Goal: Use online tool/utility: Utilize a website feature to perform a specific function

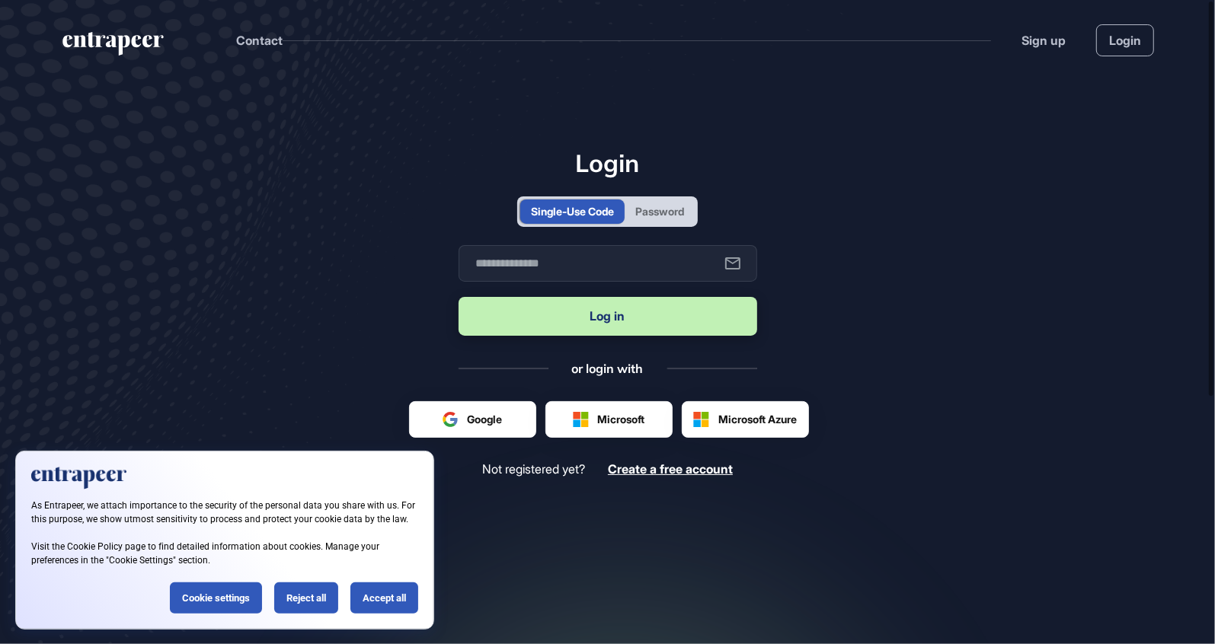
click at [385, 596] on div "Accept all" at bounding box center [384, 598] width 68 height 31
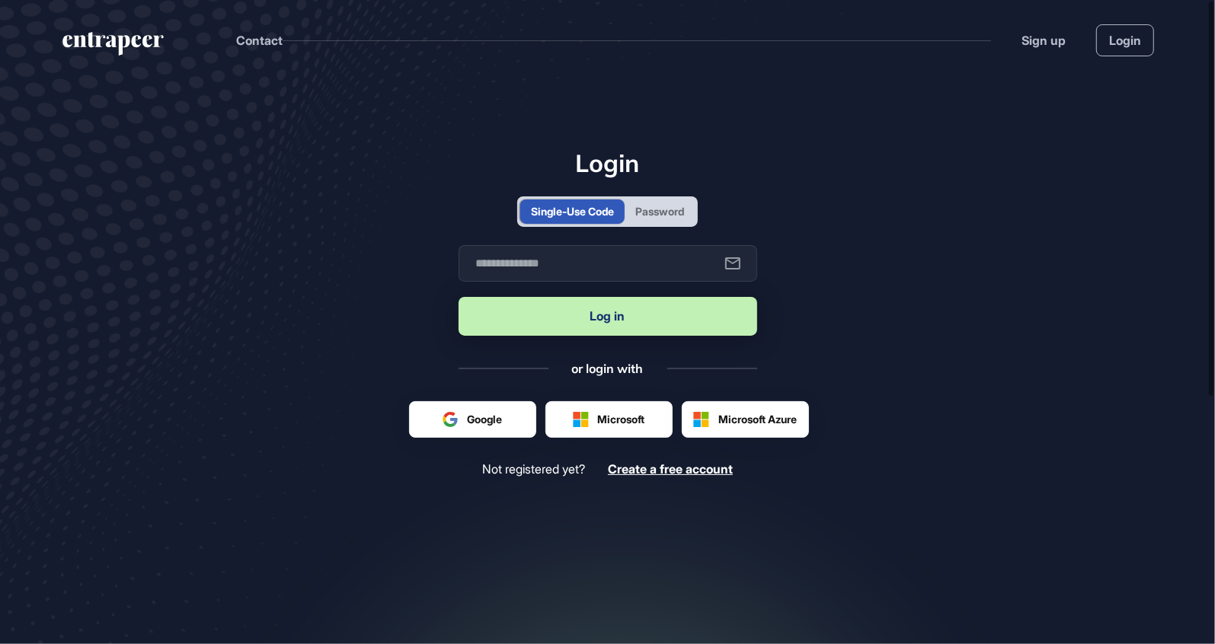
click at [633, 318] on button "Log in" at bounding box center [607, 316] width 299 height 39
click at [665, 260] on input "text" at bounding box center [607, 263] width 299 height 37
type input "**********"
click at [648, 321] on button "Log in" at bounding box center [607, 316] width 299 height 39
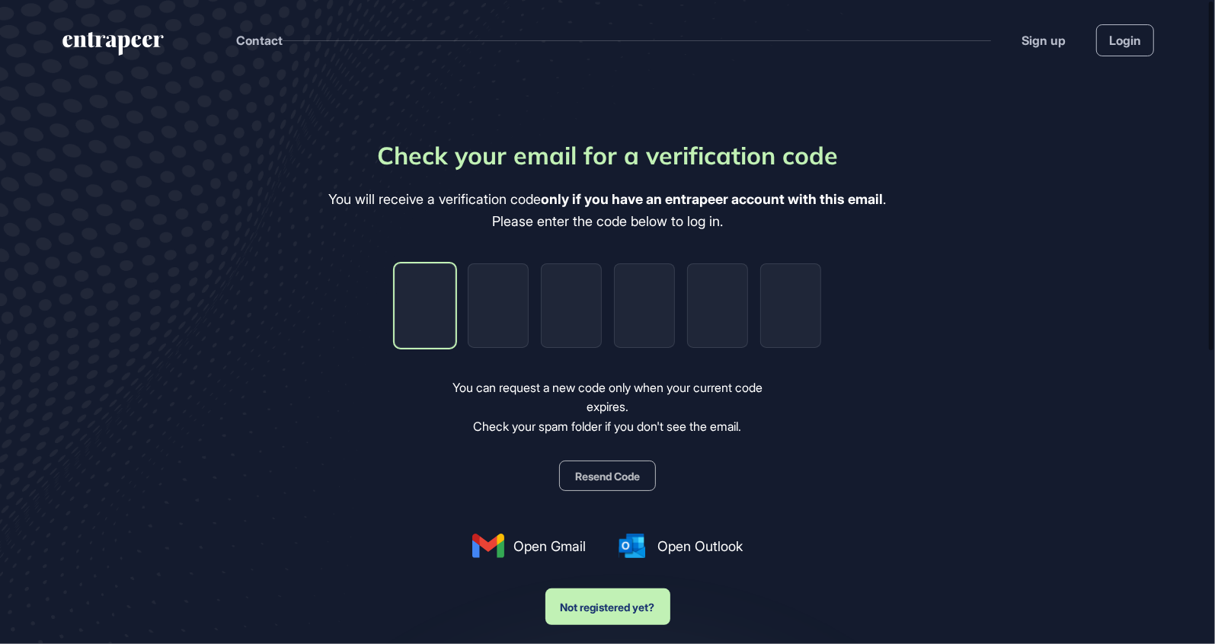
type input "*"
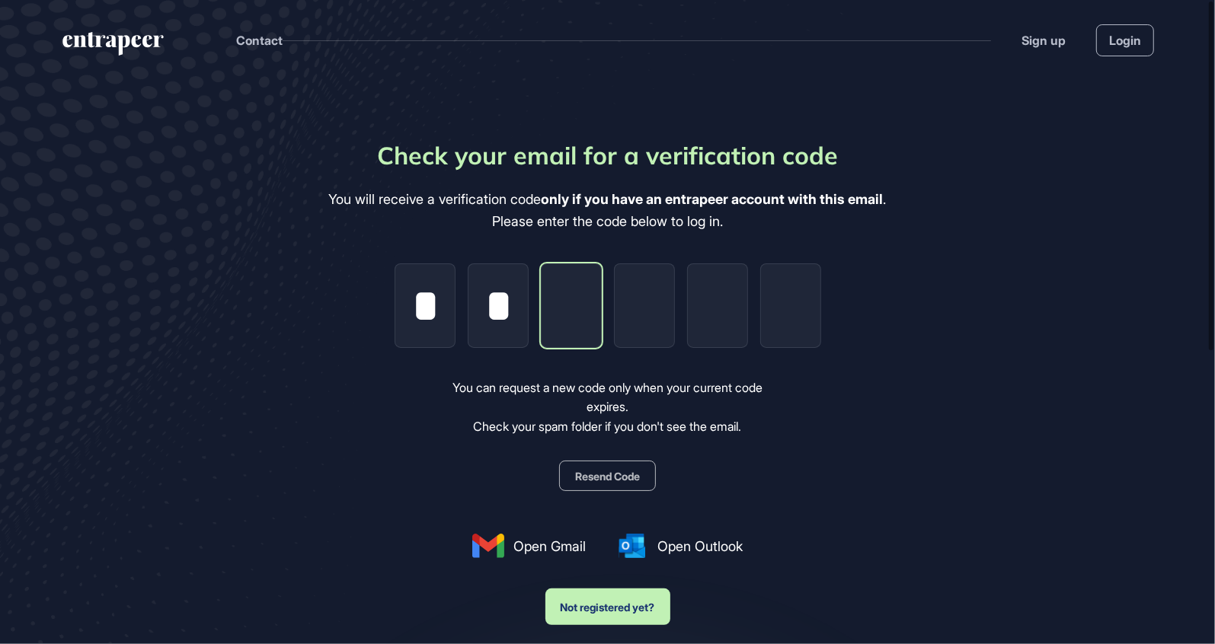
type input "*"
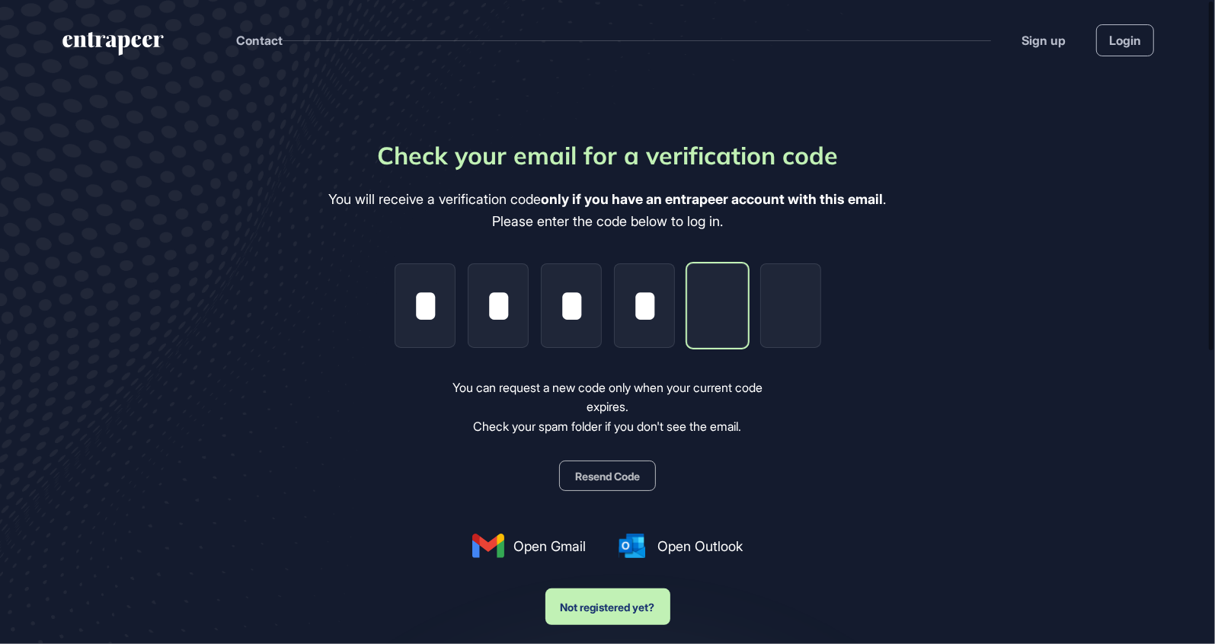
type input "*"
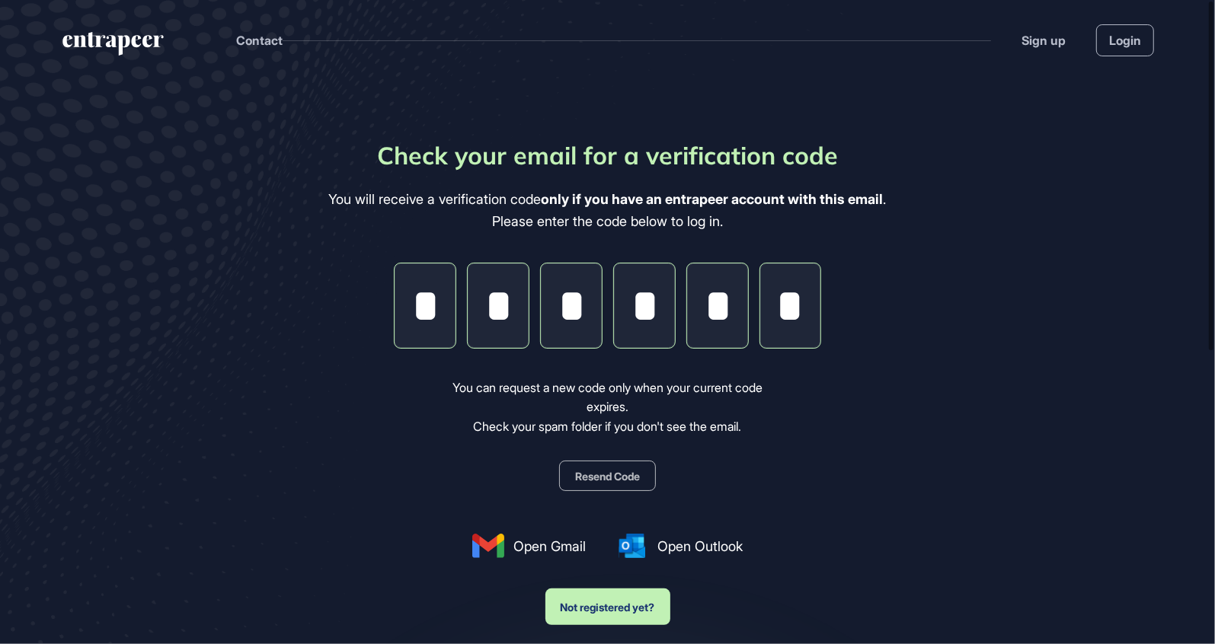
type input "*"
click at [886, 456] on div "Check your email for a verification code You will receive a verification code o…" at bounding box center [607, 381] width 557 height 488
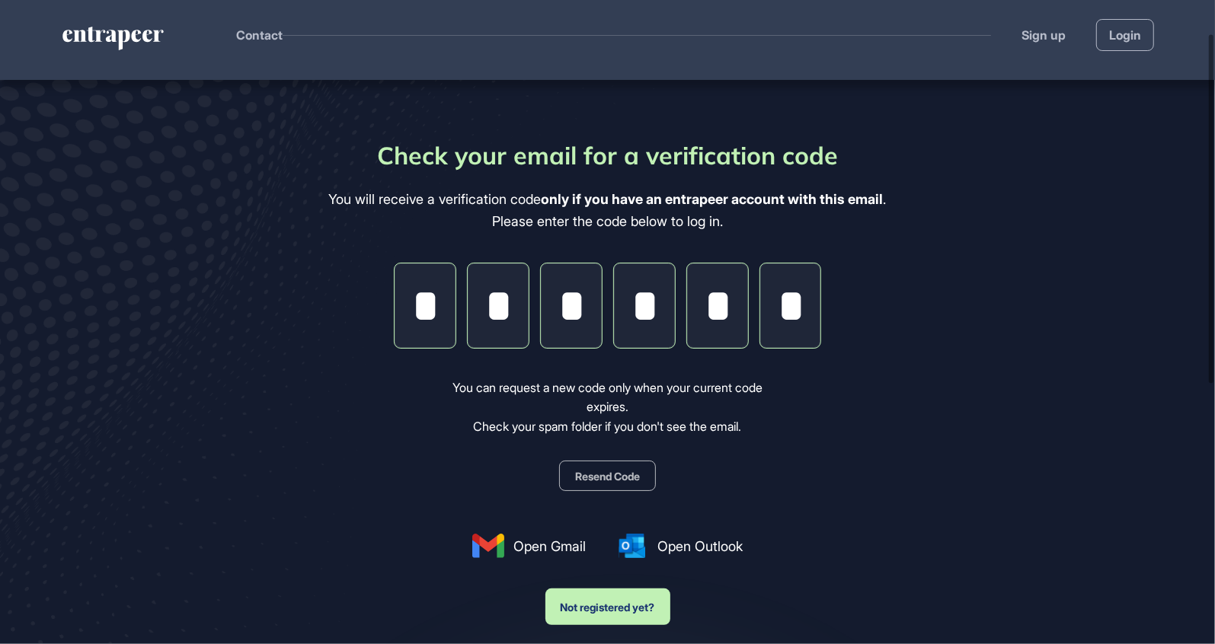
scroll to position [100, 0]
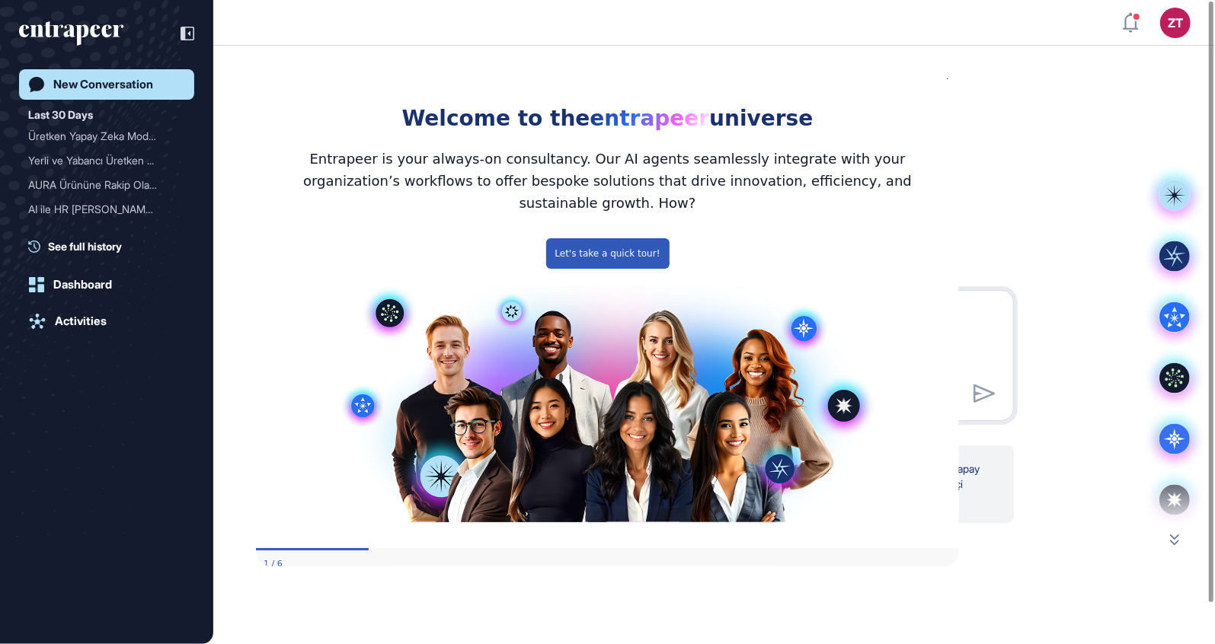
click at [979, 324] on textarea at bounding box center [714, 353] width 582 height 107
click at [950, 78] on icon "Close Preview" at bounding box center [949, 75] width 6 height 6
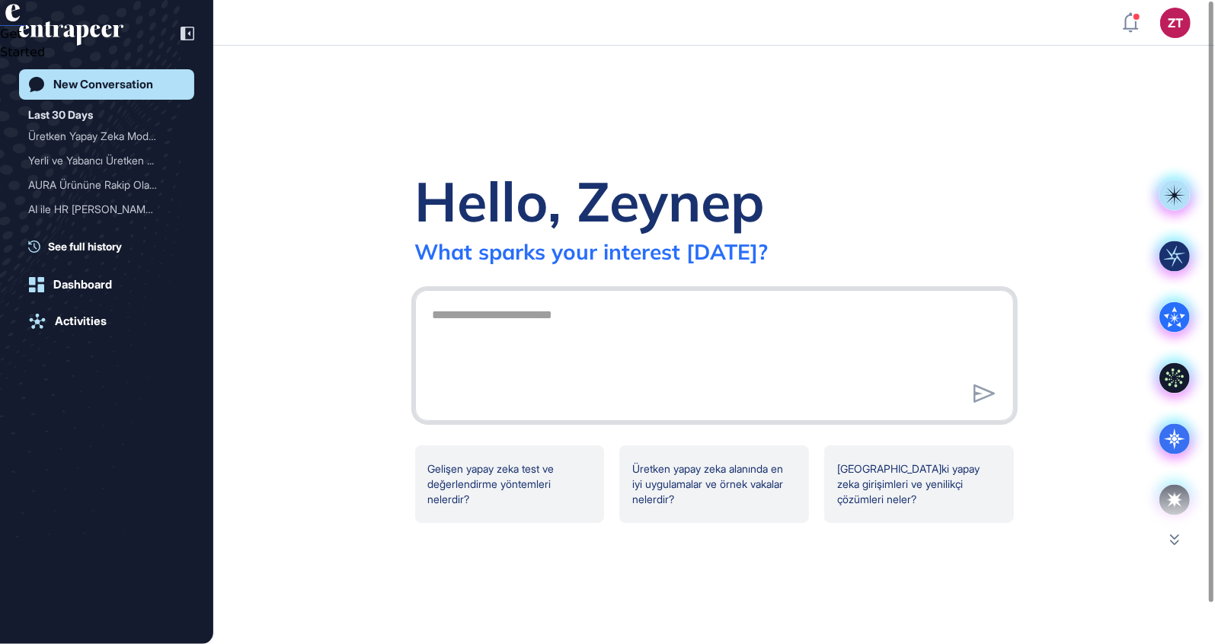
click at [621, 328] on textarea at bounding box center [714, 353] width 582 height 107
click at [915, 311] on textarea "**********" at bounding box center [714, 353] width 582 height 107
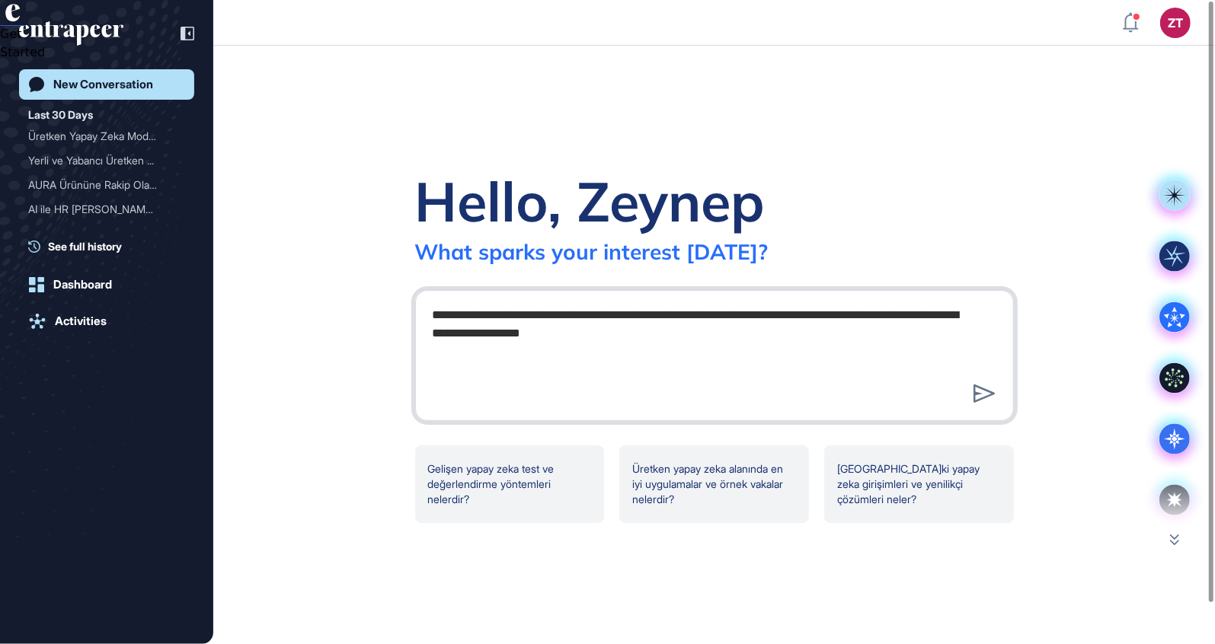
type textarea "**********"
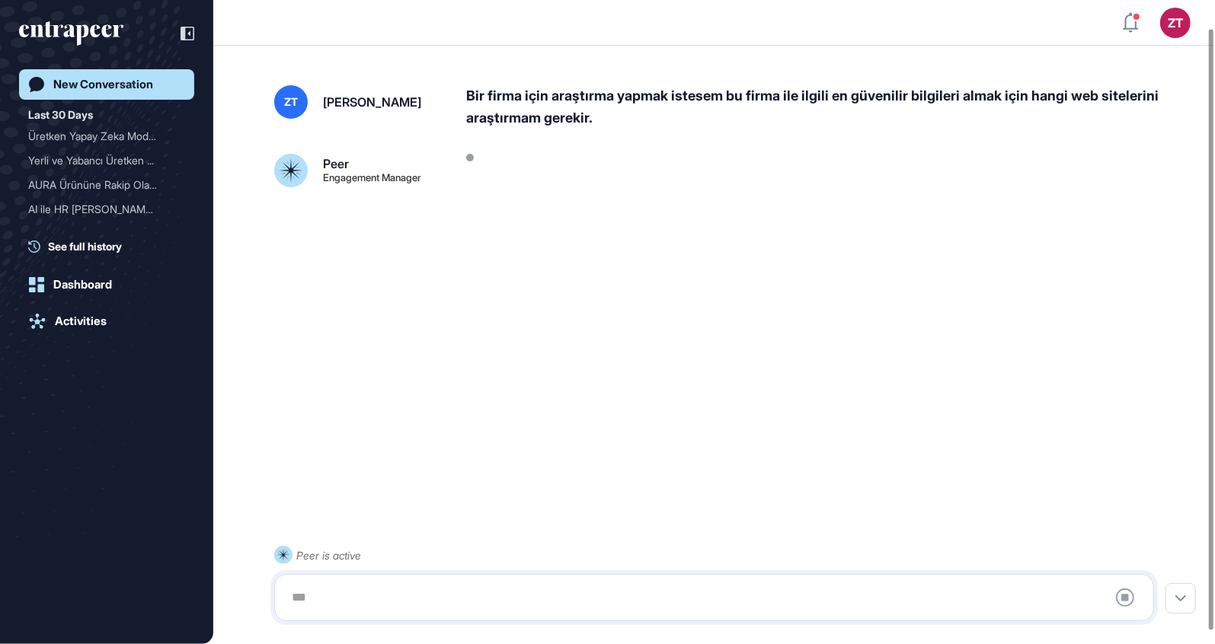
scroll to position [42, 0]
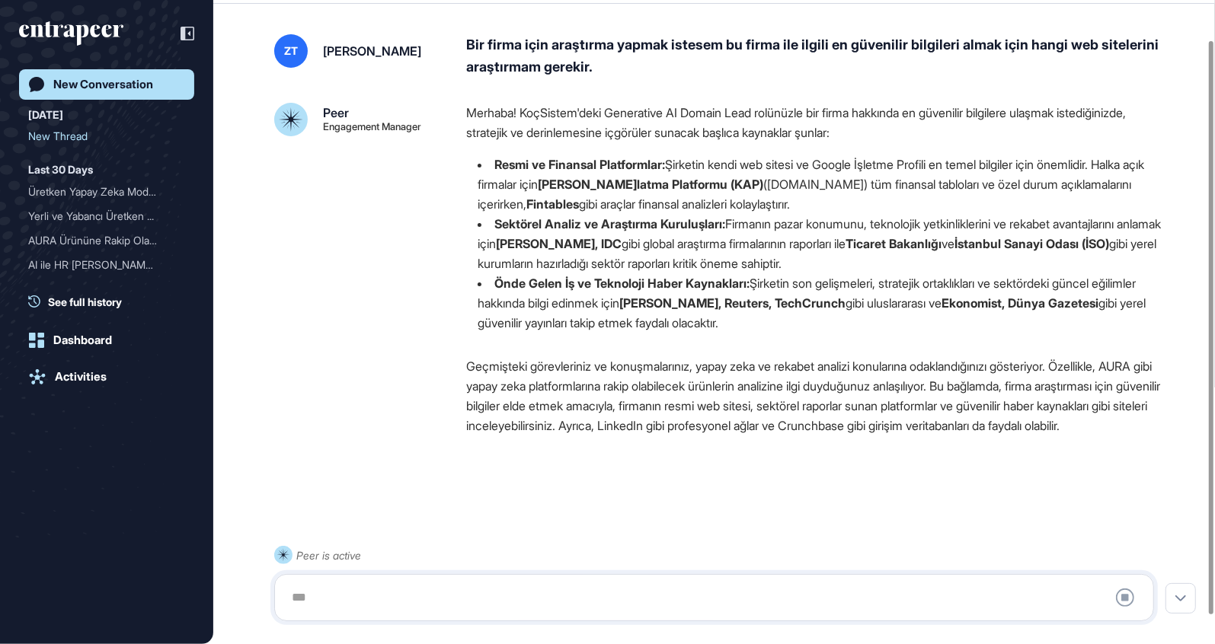
scroll to position [75, 0]
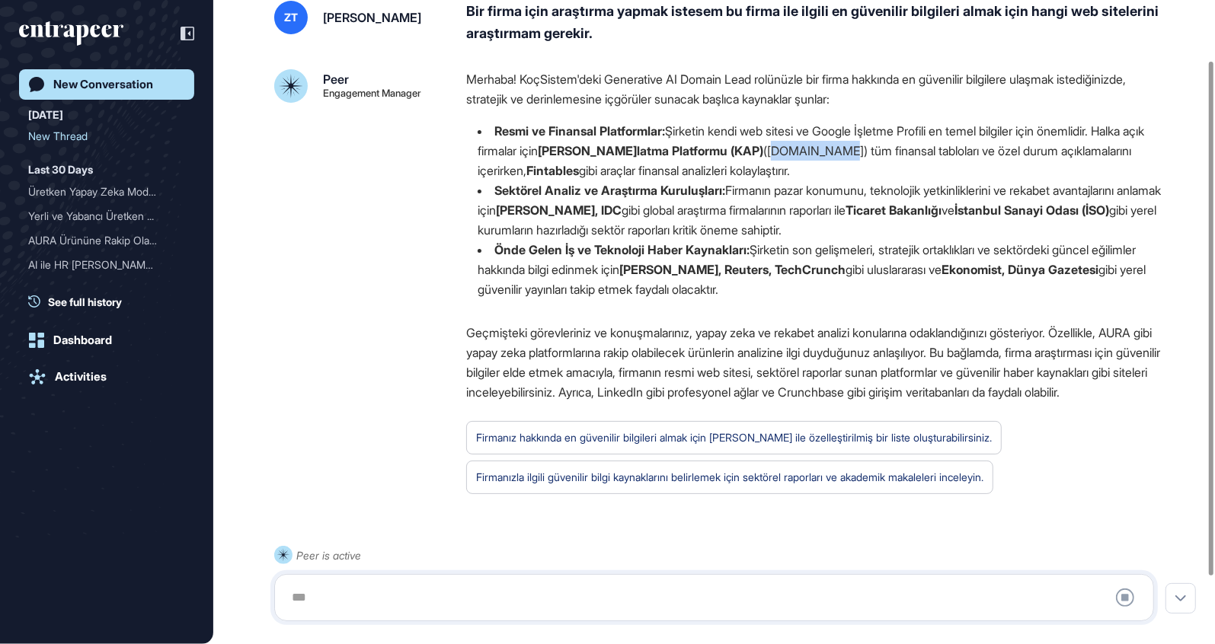
drag, startPoint x: 799, startPoint y: 149, endPoint x: 857, endPoint y: 148, distance: 57.9
click at [857, 148] on li "Resmi ve Finansal Platformlar: Şirketin kendi web sitesi ve Google İşletme Prof…" at bounding box center [816, 150] width 700 height 59
click at [795, 187] on li "Sektörel Analiz ve Araştırma Kuruluşları: Firmanın pazar konumunu, teknolojik y…" at bounding box center [816, 209] width 700 height 59
drag, startPoint x: 835, startPoint y: 188, endPoint x: 974, endPoint y: 188, distance: 138.6
click at [974, 188] on li "Sektörel Analiz ve Araştırma Kuruluşları: Firmanın pazar konumunu, teknolojik y…" at bounding box center [816, 209] width 700 height 59
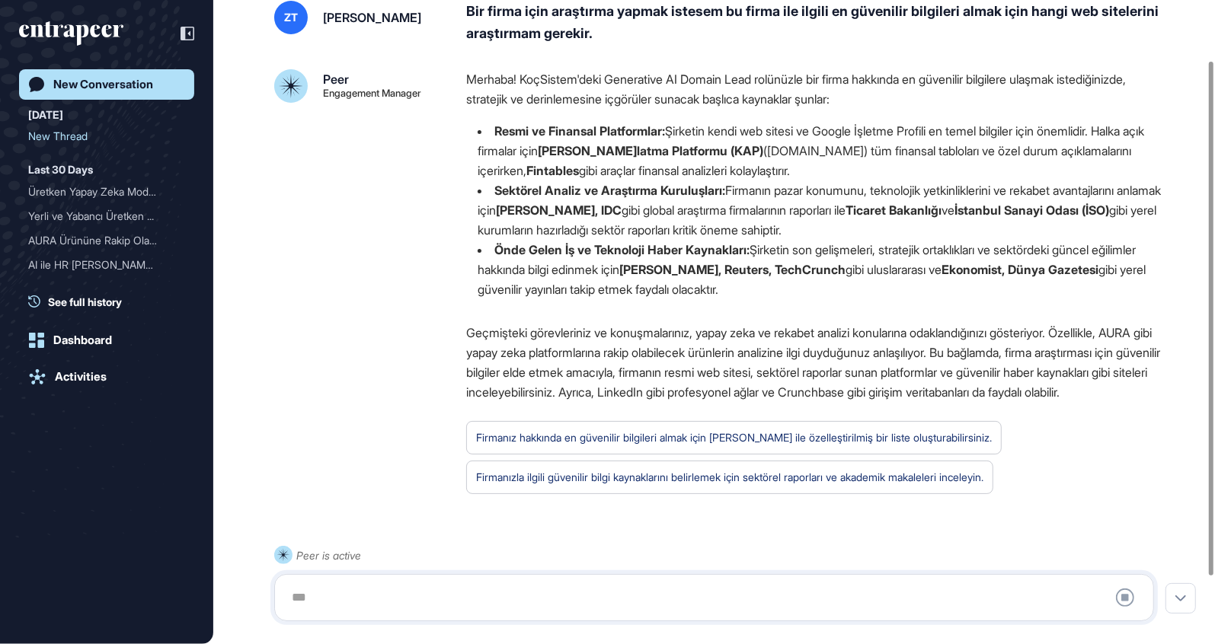
click at [673, 197] on li "Sektörel Analiz ve Araştırma Kuruluşları: Firmanın pazar konumunu, teknolojik y…" at bounding box center [816, 209] width 700 height 59
click at [863, 212] on li "Sektörel Analiz ve Araştırma Kuruluşları: Firmanın pazar konumunu, teknolojik y…" at bounding box center [816, 209] width 700 height 59
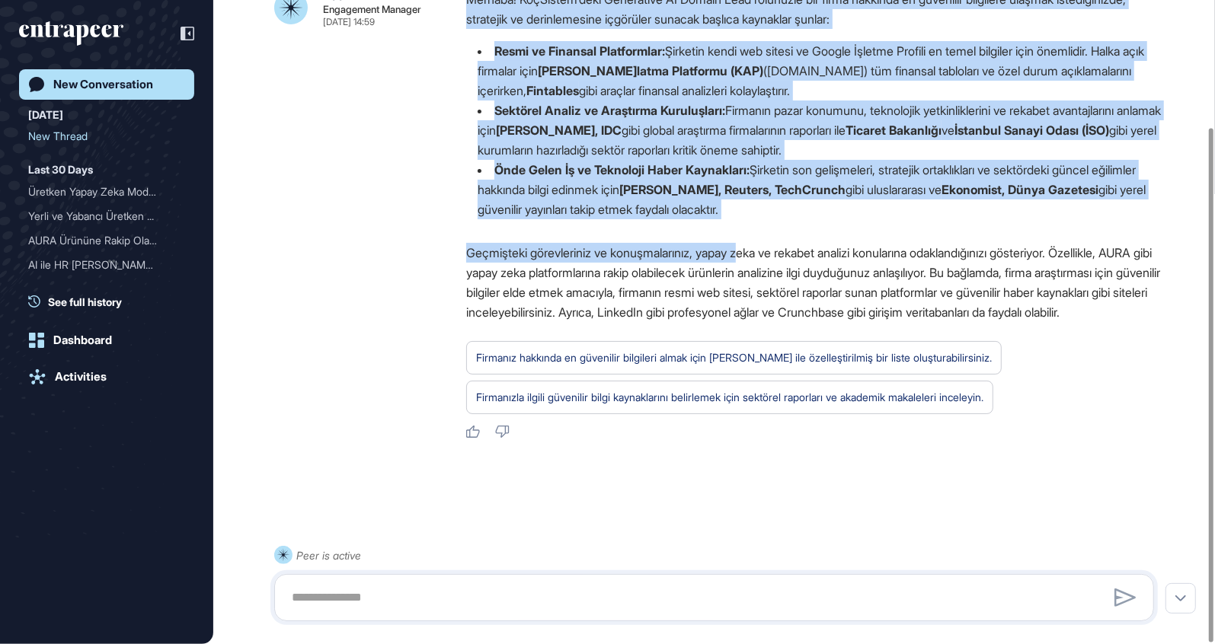
drag, startPoint x: 509, startPoint y: 249, endPoint x: 758, endPoint y: 255, distance: 249.9
drag, startPoint x: 758, startPoint y: 255, endPoint x: 997, endPoint y: 217, distance: 241.4
click at [997, 217] on div "Merhaba! KoçSistem'deki Generative AI Domain Lead rolünüzle bir firma hakkında …" at bounding box center [816, 110] width 700 height 242
click at [913, 201] on li "Önde Gelen İş ve Teknoloji Haber Kaynakları: Şirketin son gelişmeleri, strateji…" at bounding box center [816, 189] width 700 height 59
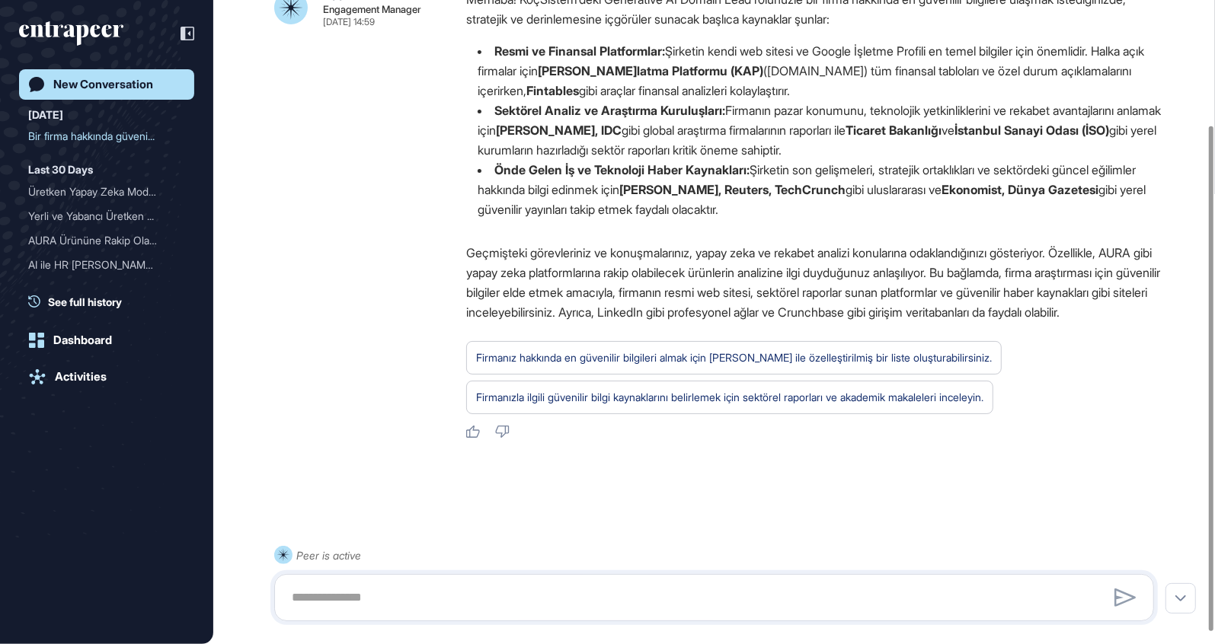
click at [834, 208] on li "Önde Gelen İş ve Teknoloji Haber Kaynakları: Şirketin son gelişmeleri, strateji…" at bounding box center [816, 189] width 700 height 59
drag, startPoint x: 834, startPoint y: 208, endPoint x: 462, endPoint y: 52, distance: 403.1
click at [462, 52] on div "Peer Engagement Manager Oct 08, 2025 14:59 Merhaba! KoçSistem'deki Generative A…" at bounding box center [714, 214] width 880 height 451
click at [473, 598] on textarea at bounding box center [714, 598] width 863 height 30
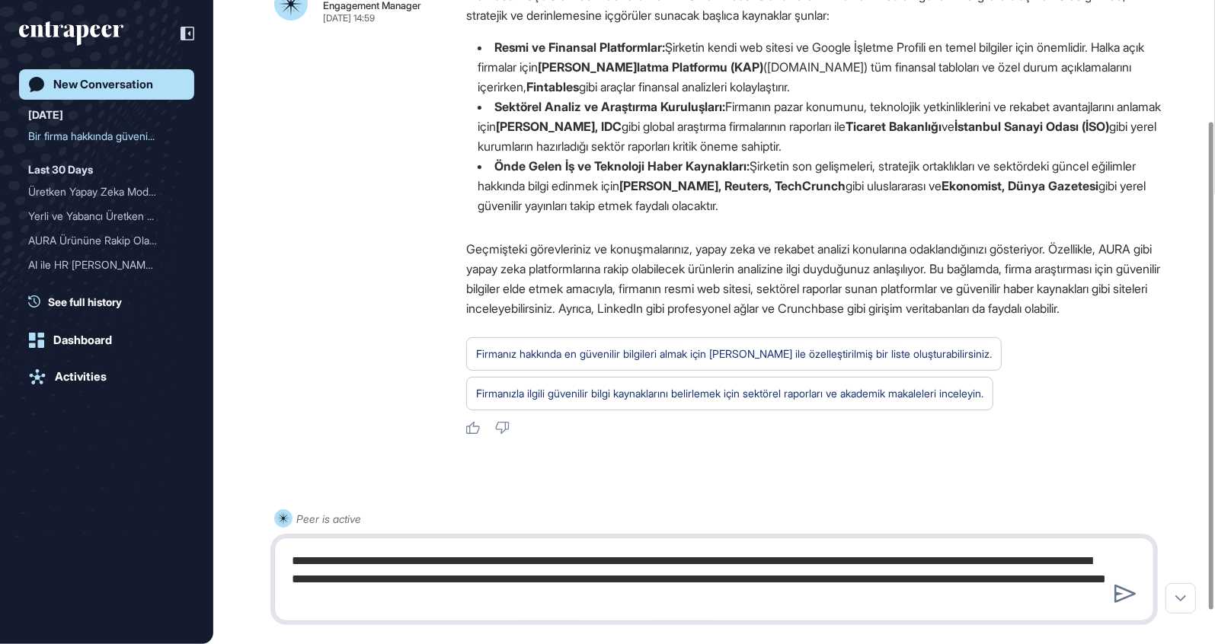
type textarea "**********"
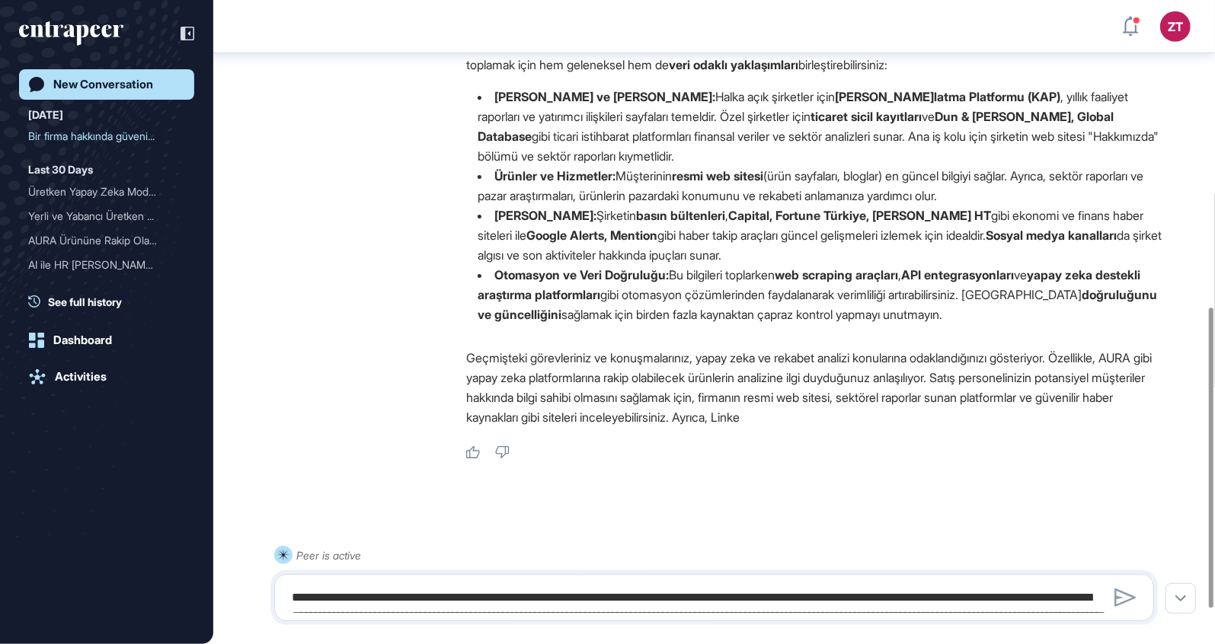
scroll to position [712, 0]
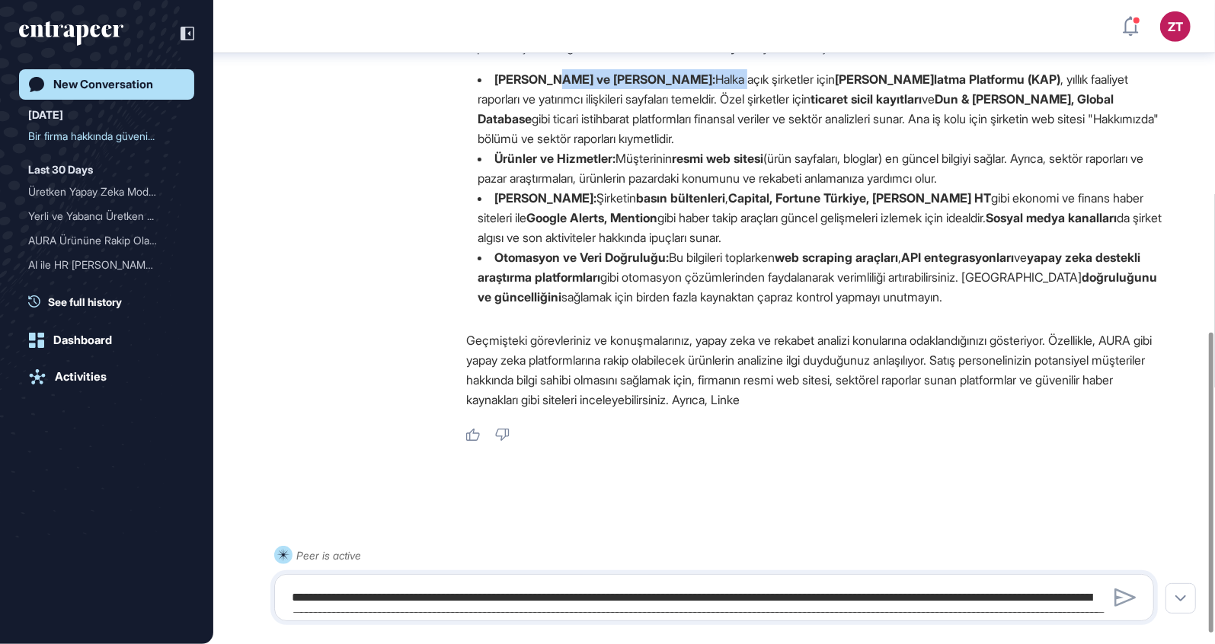
drag, startPoint x: 550, startPoint y: 96, endPoint x: 708, endPoint y: 94, distance: 158.4
click at [708, 94] on li "Finansal Durum ve Ana İş Kolu: Halka açık şirketler için Kamuyu Aydınlatma Plat…" at bounding box center [816, 108] width 700 height 79
drag, startPoint x: 708, startPoint y: 94, endPoint x: 774, endPoint y: 101, distance: 65.8
click at [774, 101] on li "Finansal Durum ve Ana İş Kolu: Halka açık şirketler için Kamuyu Aydınlatma Plat…" at bounding box center [816, 108] width 700 height 79
drag, startPoint x: 774, startPoint y: 101, endPoint x: 753, endPoint y: 101, distance: 20.6
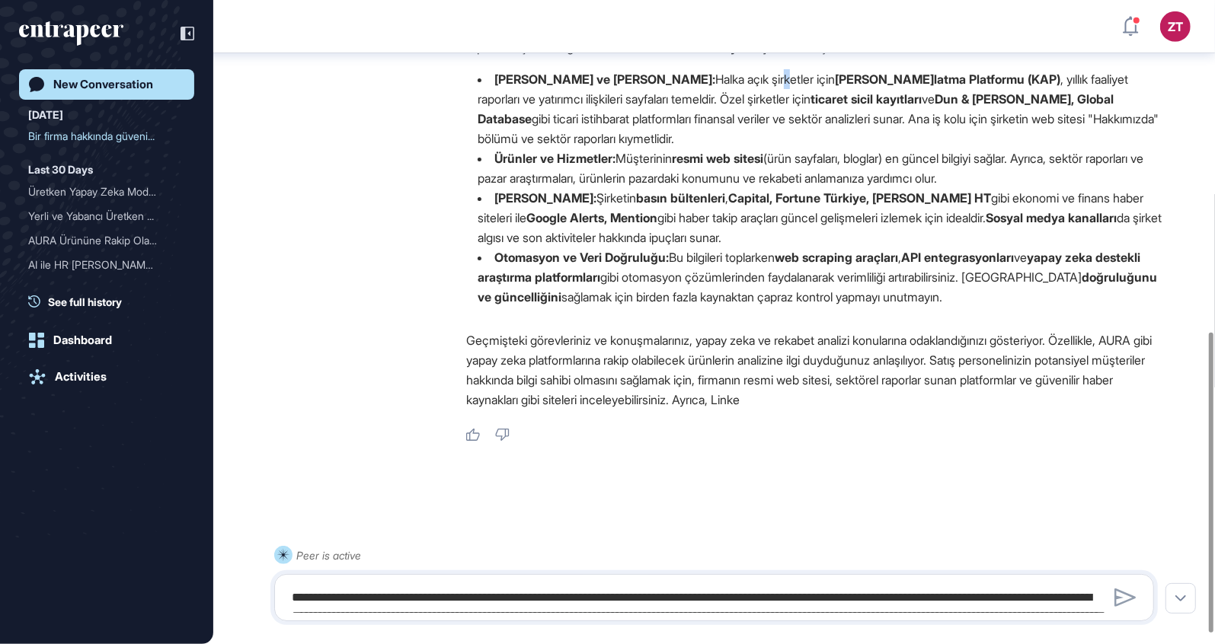
click at [753, 101] on li "Finansal Durum ve Ana İş Kolu: Halka açık şirketler için Kamuyu Aydınlatma Plat…" at bounding box center [816, 108] width 700 height 79
drag, startPoint x: 753, startPoint y: 101, endPoint x: 926, endPoint y: 99, distance: 172.9
click at [926, 87] on strong "Kamuyu Aydınlatma Platformu (KAP)" at bounding box center [947, 79] width 225 height 15
click at [1087, 94] on li "Finansal Durum ve Ana İş Kolu: Halka açık şirketler için Kamuyu Aydınlatma Plat…" at bounding box center [816, 108] width 700 height 79
drag, startPoint x: 474, startPoint y: 117, endPoint x: 693, endPoint y: 118, distance: 218.6
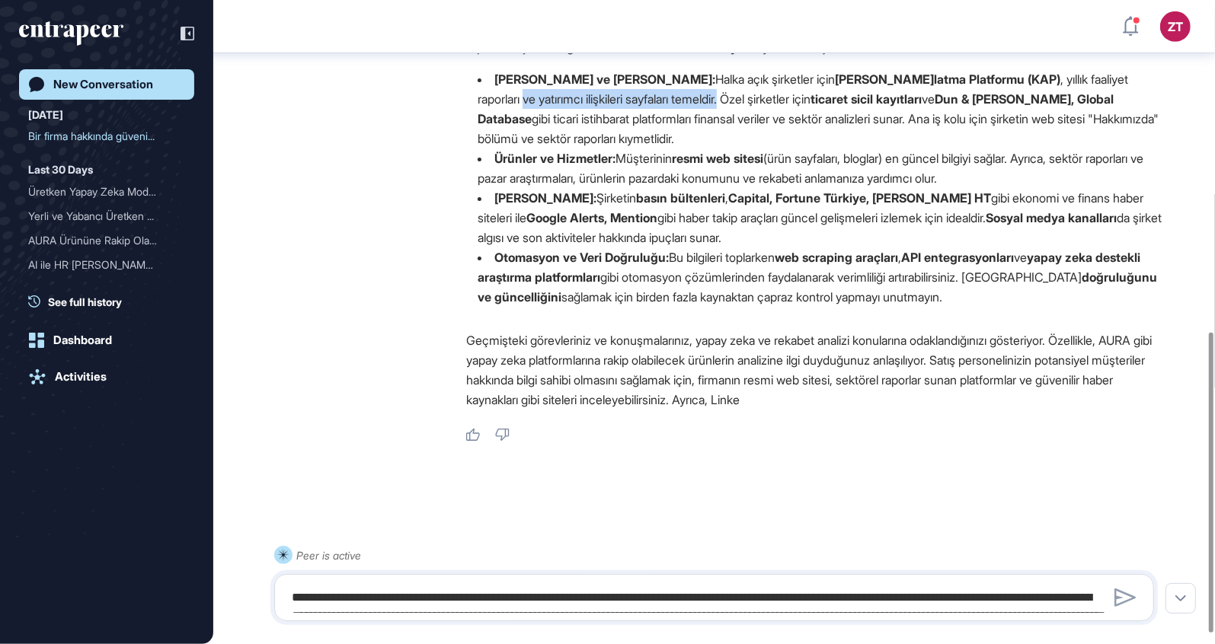
click at [693, 118] on li "Finansal Durum ve Ana İş Kolu: Halka açık şirketler için Kamuyu Aydınlatma Plat…" at bounding box center [816, 108] width 700 height 79
drag, startPoint x: 693, startPoint y: 118, endPoint x: 1174, endPoint y: 161, distance: 483.2
click at [548, 166] on strong "Ürünler ve Hizmetler:" at bounding box center [554, 158] width 121 height 15
drag, startPoint x: 509, startPoint y: 194, endPoint x: 1055, endPoint y: 193, distance: 546.0
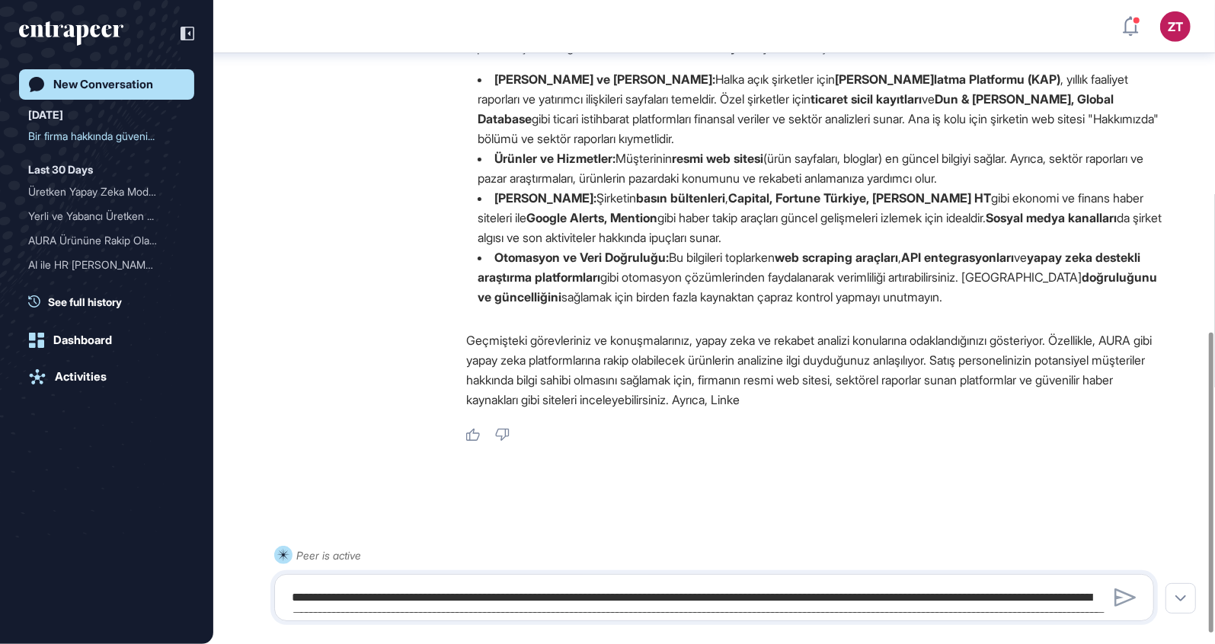
click at [1055, 188] on li "Ürünler ve Hizmetler: Müşterinin resmi web sitesi (ürün sayfaları, bloglar) en …" at bounding box center [816, 168] width 700 height 40
click at [547, 206] on strong "Son Haberler:" at bounding box center [545, 197] width 102 height 15
drag, startPoint x: 574, startPoint y: 221, endPoint x: 1149, endPoint y: 321, distance: 583.5
click at [1149, 307] on ul "Finansal Durum ve Ana İş Kolu: Halka açık şirketler için Kamuyu Aydınlatma Plat…" at bounding box center [816, 188] width 700 height 238
click at [675, 319] on div "Harika bir fikir! Satış agent'ınız için potansiyel müşteri bilgilerini önceden …" at bounding box center [816, 158] width 700 height 321
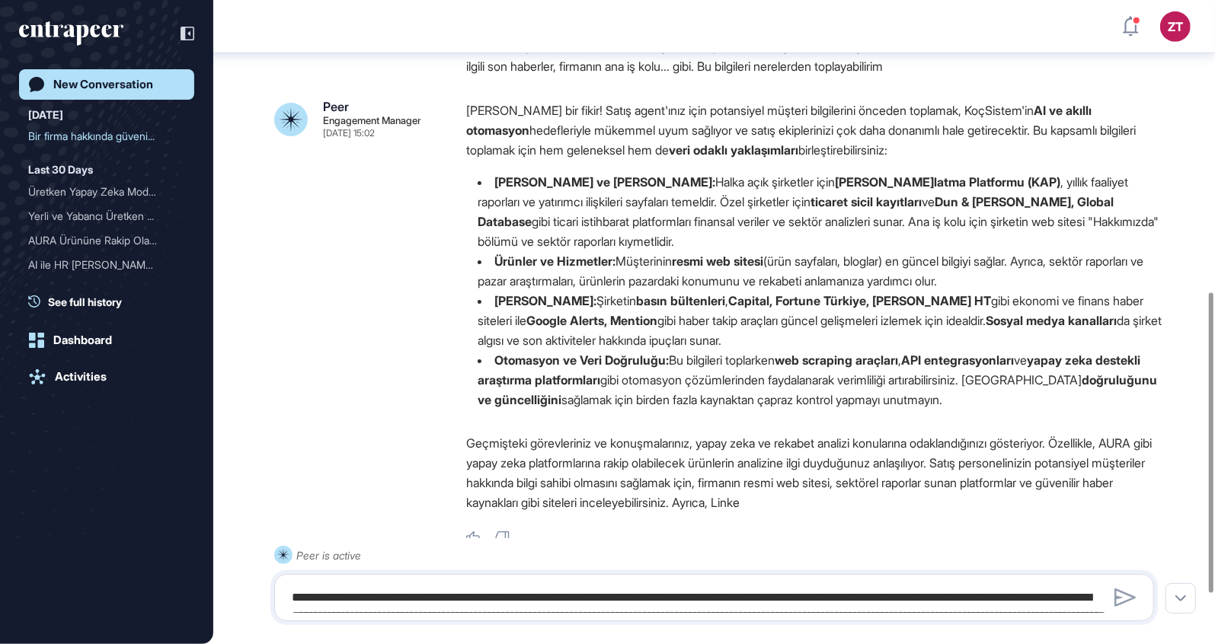
scroll to position [636, 0]
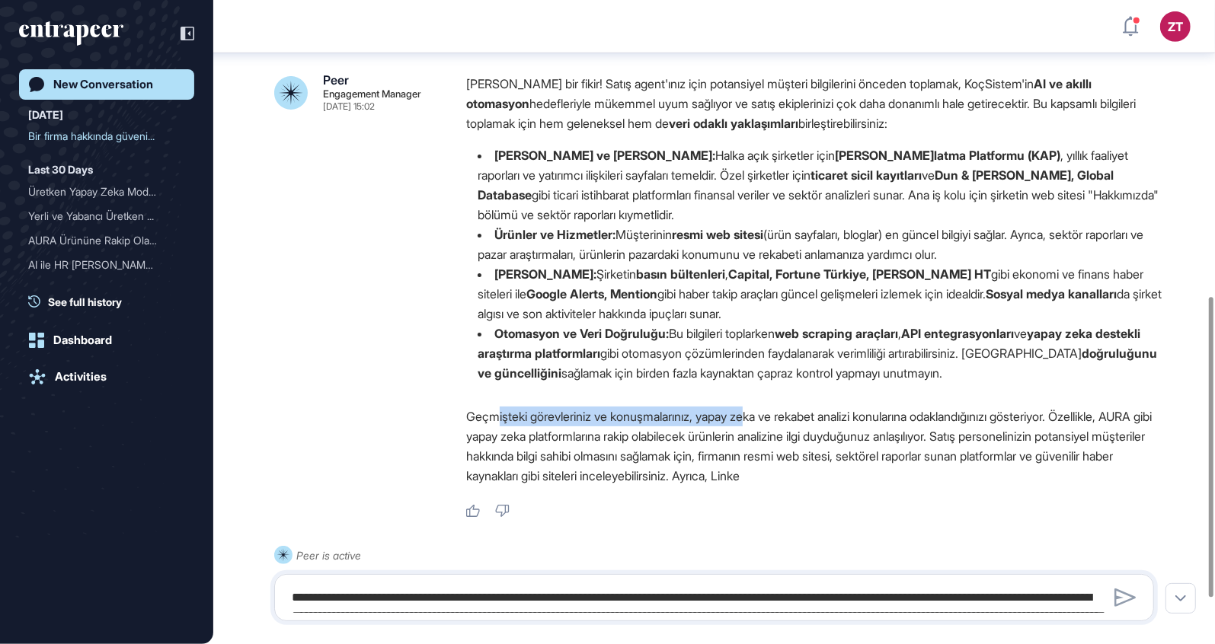
drag, startPoint x: 497, startPoint y: 433, endPoint x: 762, endPoint y: 431, distance: 265.0
click at [762, 431] on p "Geçmişteki görevleriniz ve konuşmalarınız, yapay zeka ve rekabet analizi konula…" at bounding box center [816, 446] width 700 height 79
drag, startPoint x: 762, startPoint y: 431, endPoint x: 801, endPoint y: 527, distance: 103.5
click at [870, 435] on p "Geçmişteki görevleriniz ve konuşmalarınız, yapay zeka ve rekabet analizi konula…" at bounding box center [816, 446] width 700 height 79
click at [708, 586] on textarea "**********" at bounding box center [714, 598] width 863 height 30
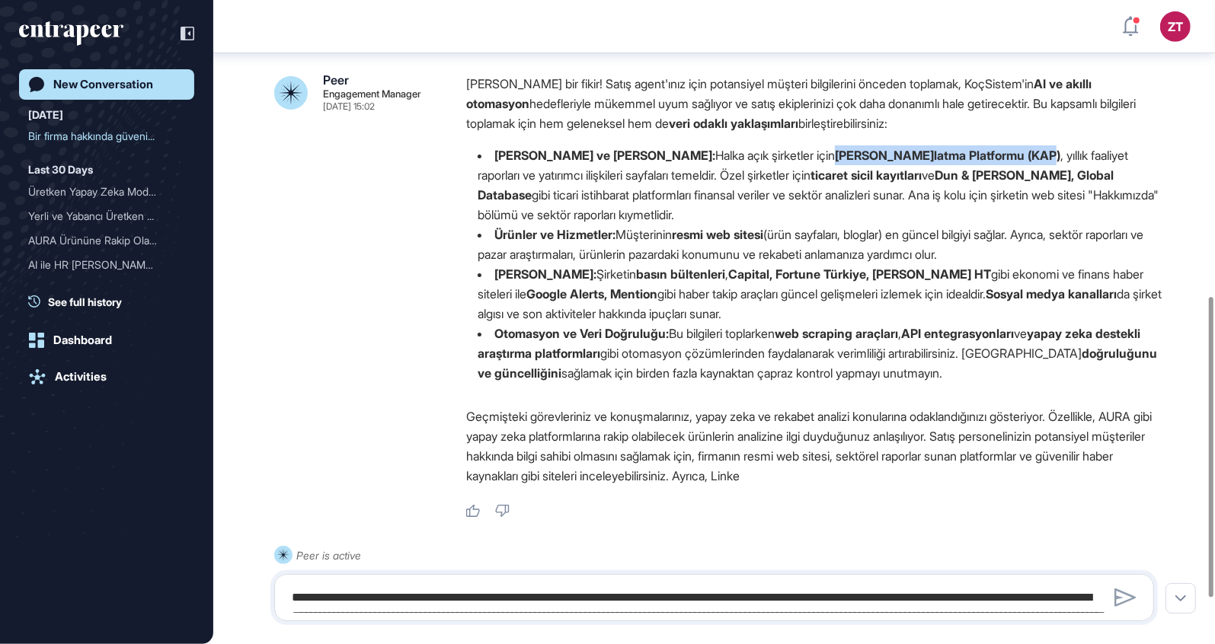
drag, startPoint x: 816, startPoint y: 173, endPoint x: 1029, endPoint y: 178, distance: 212.5
click at [1029, 163] on strong "Kamuyu Aydınlatma Platformu (KAP)" at bounding box center [947, 155] width 225 height 15
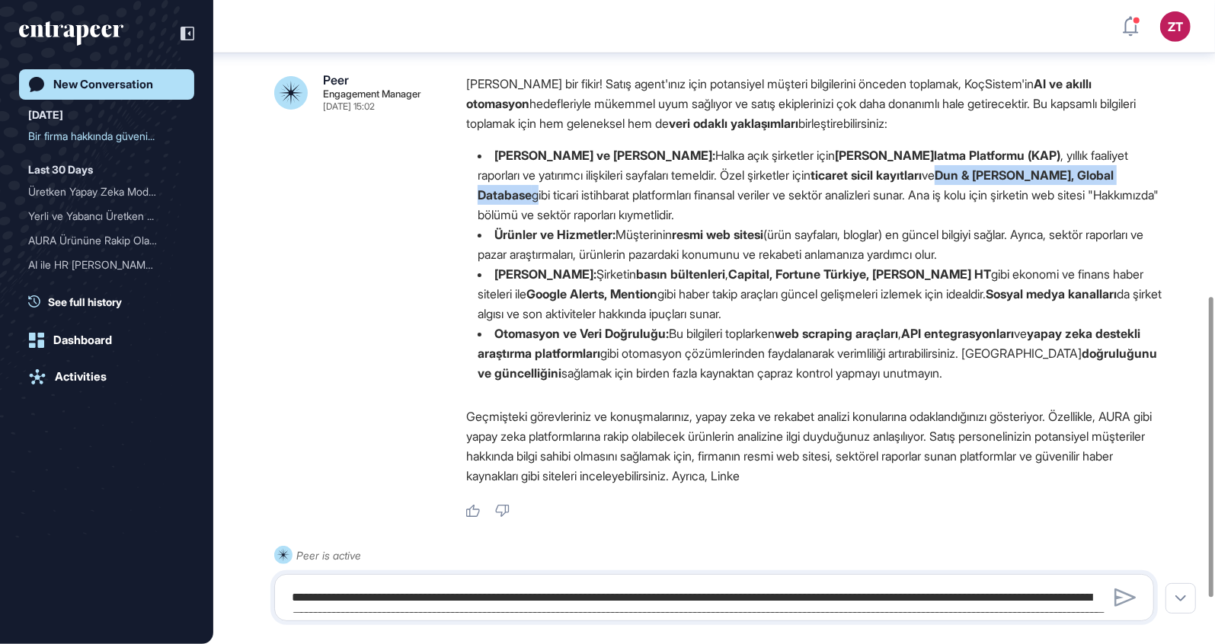
drag, startPoint x: 931, startPoint y: 195, endPoint x: 1137, endPoint y: 201, distance: 205.7
click at [1137, 201] on li "Finansal Durum ve Ana İş Kolu: Halka açık şirketler için Kamuyu Aydınlatma Plat…" at bounding box center [816, 184] width 700 height 79
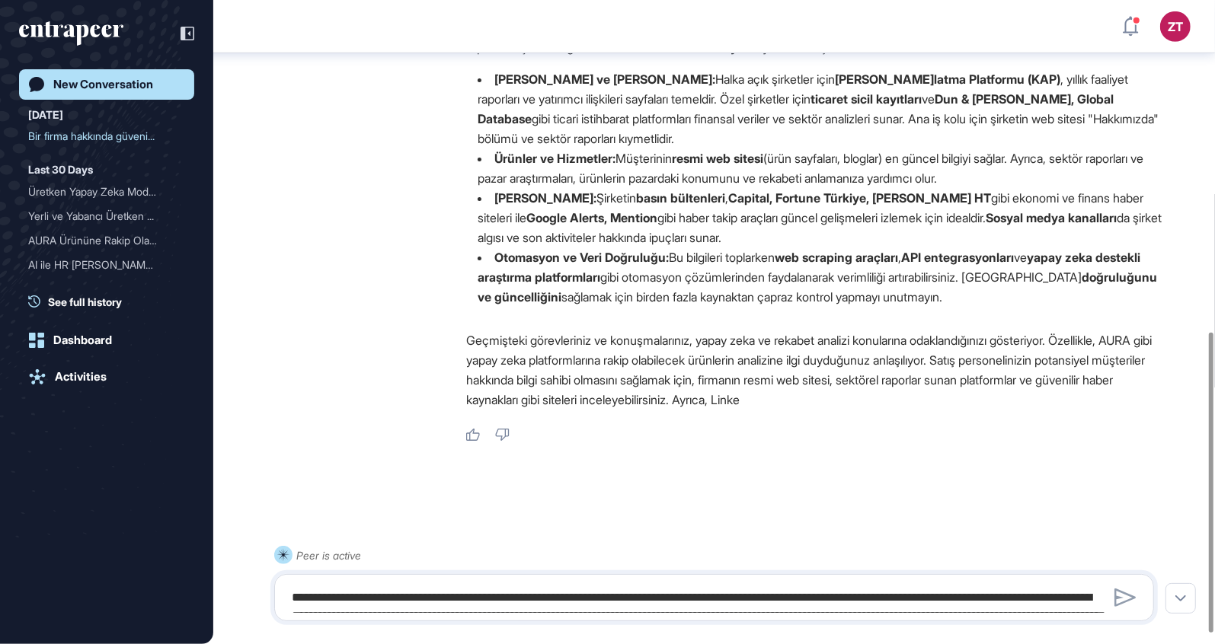
click at [728, 206] on strong "Capital, Fortune Türkiye, Bloomberg HT" at bounding box center [859, 197] width 263 height 15
click at [781, 206] on strong "Capital, Fortune Türkiye, Bloomberg HT" at bounding box center [859, 197] width 263 height 15
